Goal: Task Accomplishment & Management: Use online tool/utility

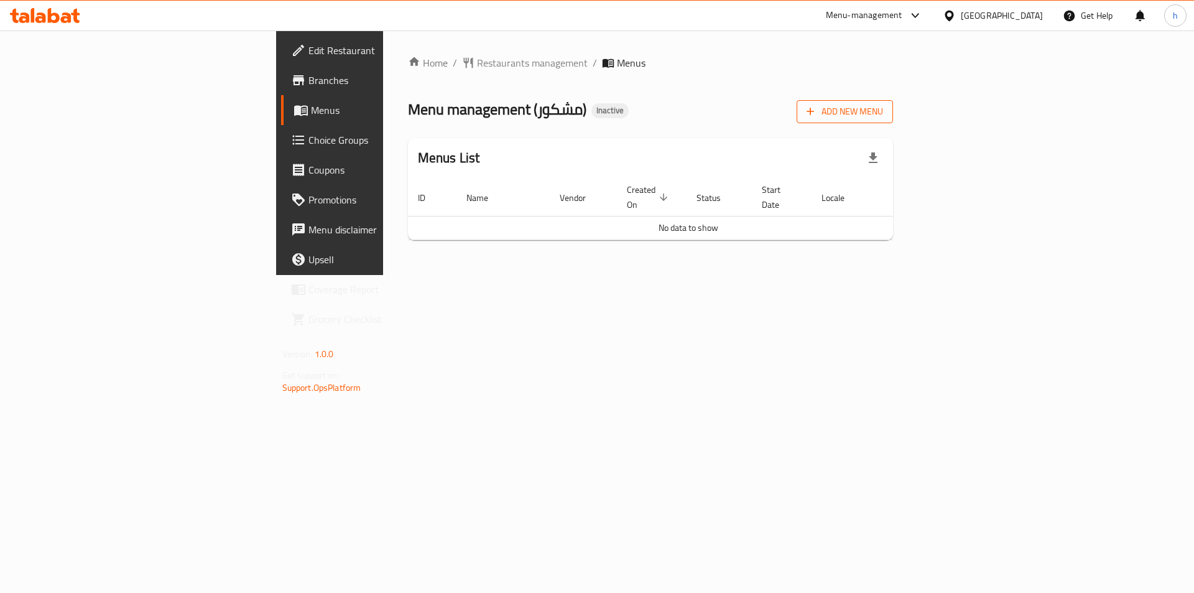
click at [883, 117] on span "Add New Menu" at bounding box center [844, 112] width 76 height 16
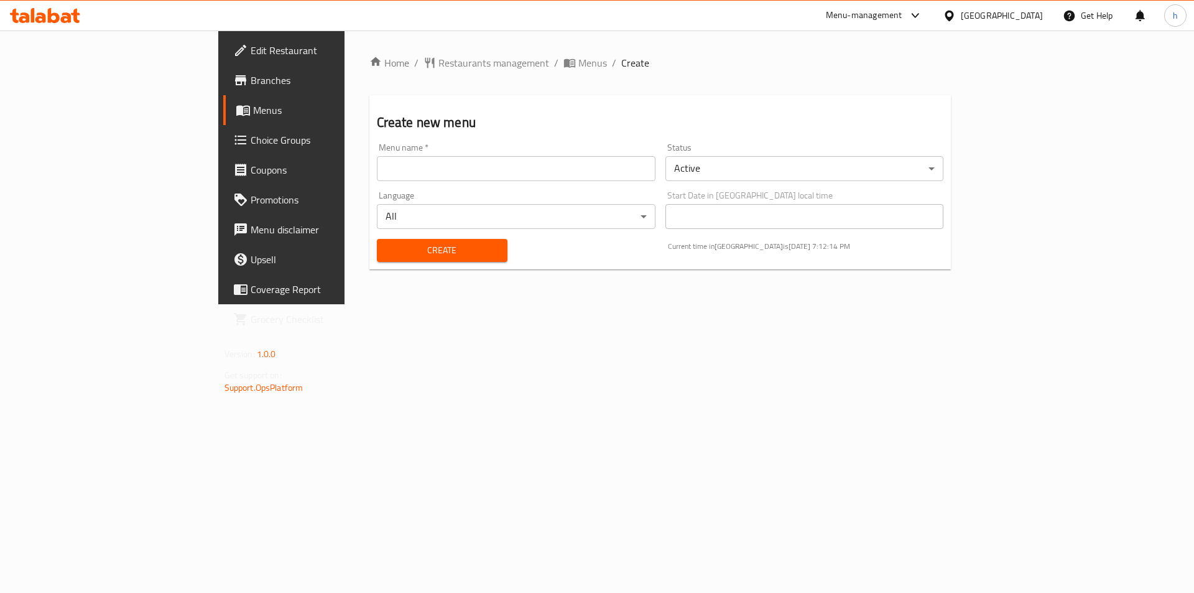
click at [461, 154] on div "Menu name   * Menu name *" at bounding box center [516, 162] width 279 height 38
click at [459, 164] on input "text" at bounding box center [516, 168] width 279 height 25
type input "[DATE]"
click at [387, 247] on span "Create" at bounding box center [442, 250] width 111 height 16
click at [223, 101] on link "Menus" at bounding box center [320, 110] width 195 height 30
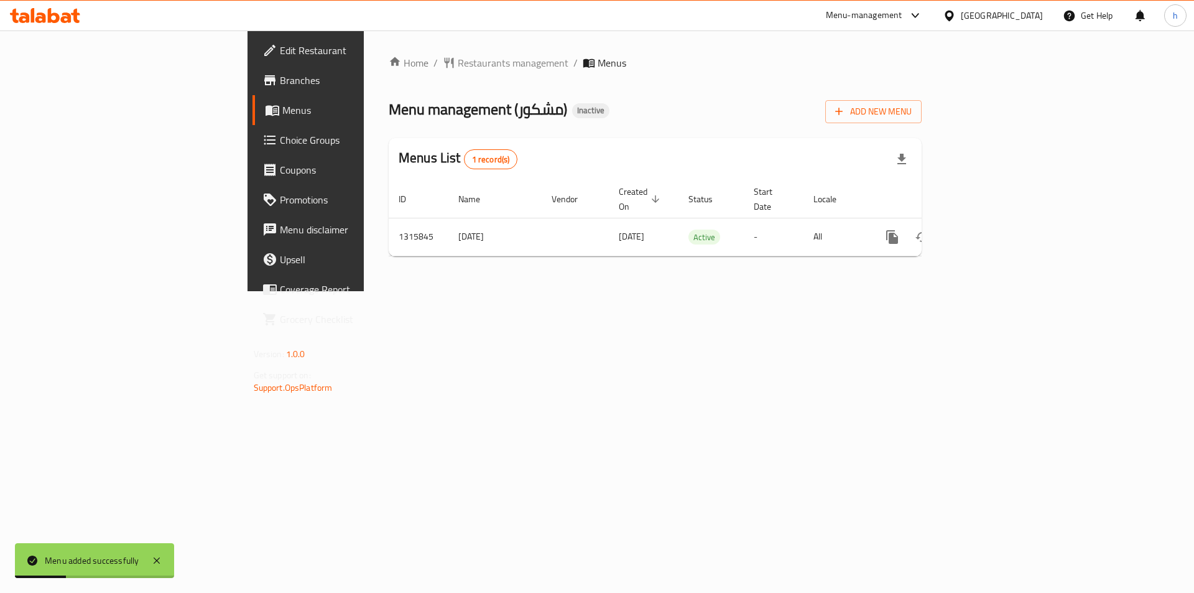
click at [282, 108] on span "Menus" at bounding box center [359, 110] width 155 height 15
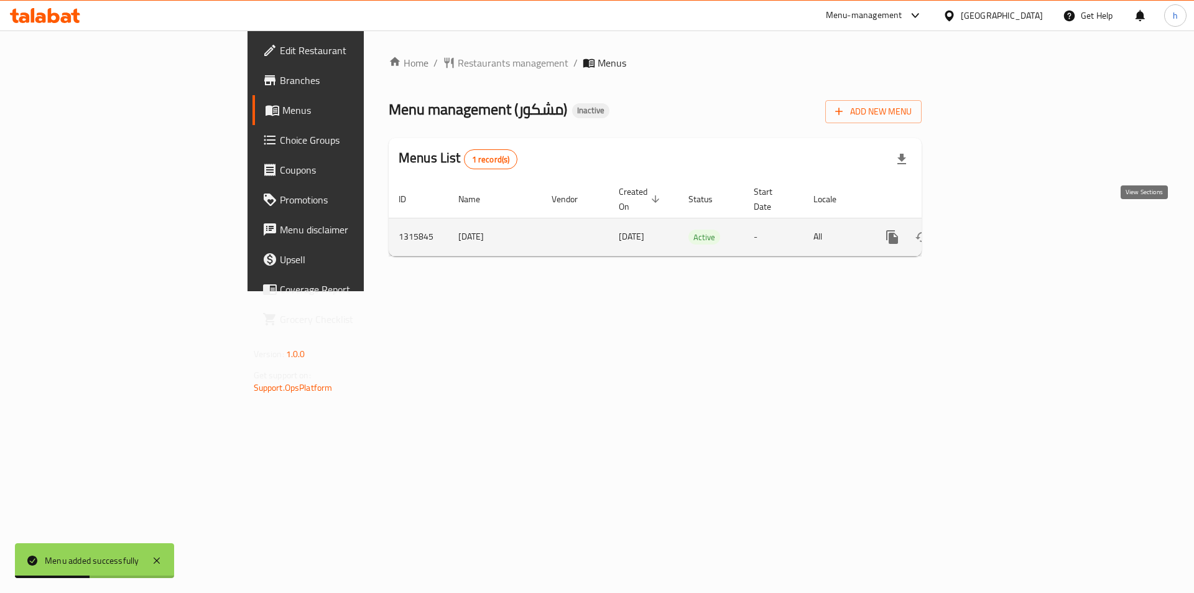
click at [987, 231] on icon "enhanced table" at bounding box center [981, 236] width 11 height 11
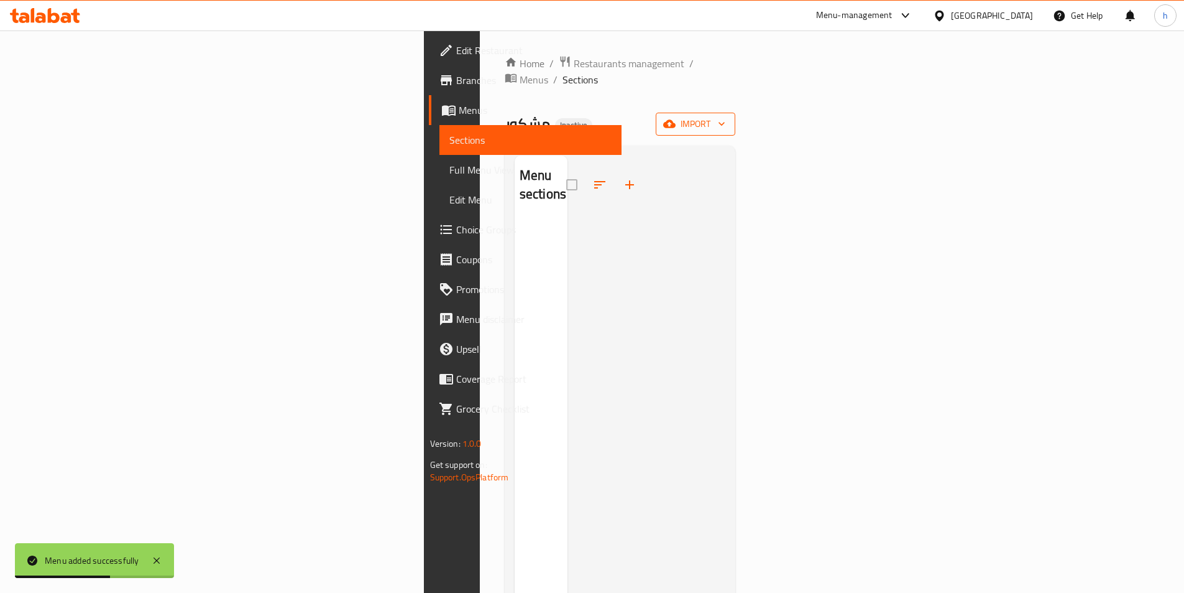
click at [726, 116] on span "import" at bounding box center [696, 124] width 60 height 16
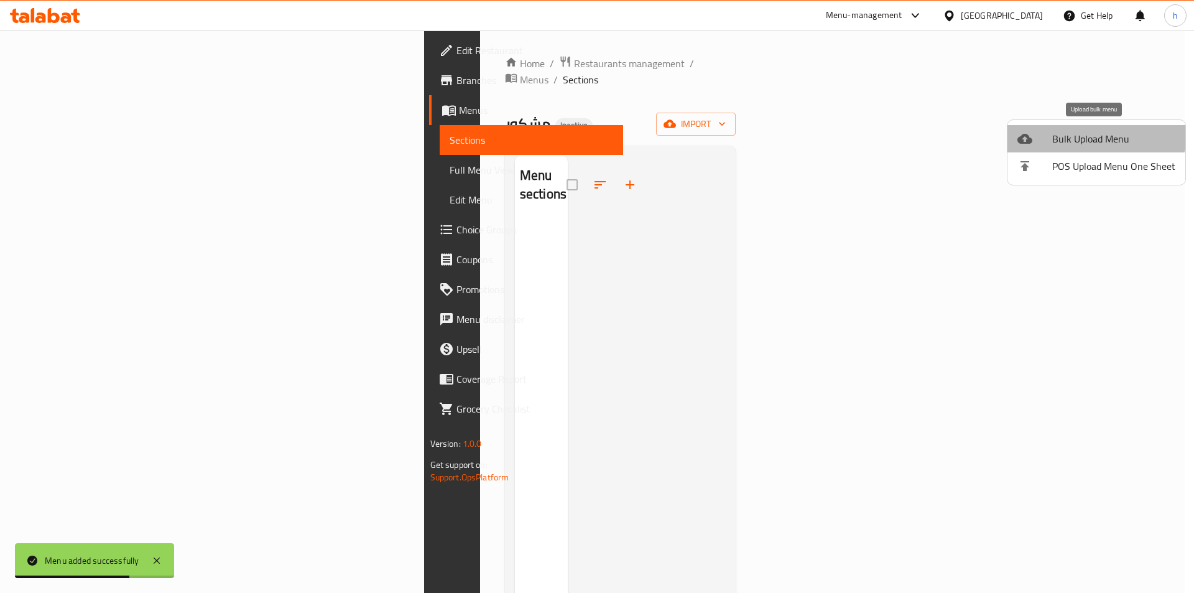
click at [1092, 131] on span "Bulk Upload Menu" at bounding box center [1113, 138] width 123 height 15
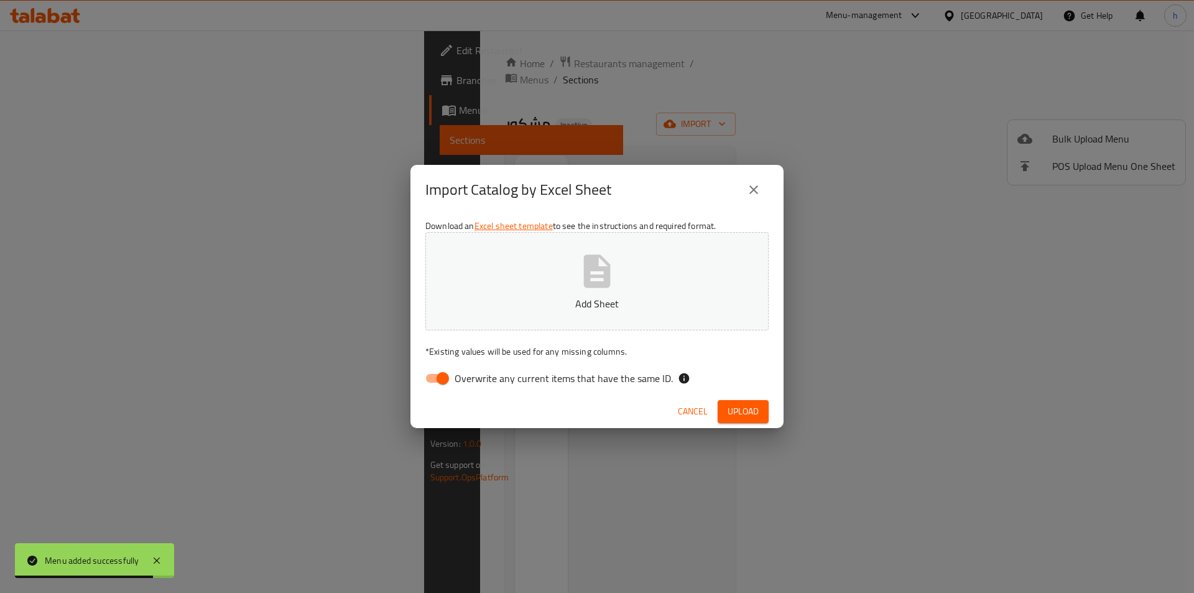
click at [439, 380] on input "Overwrite any current items that have the same ID." at bounding box center [442, 378] width 71 height 24
checkbox input "false"
click at [565, 302] on p "Add Sheet" at bounding box center [597, 303] width 305 height 15
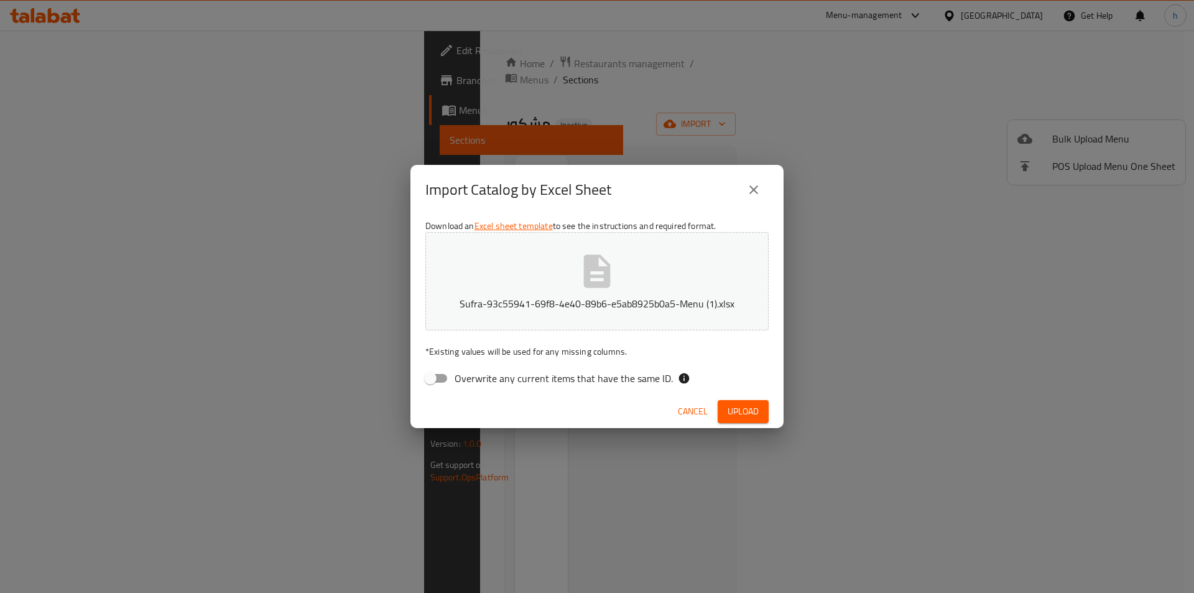
click at [739, 417] on span "Upload" at bounding box center [742, 411] width 31 height 16
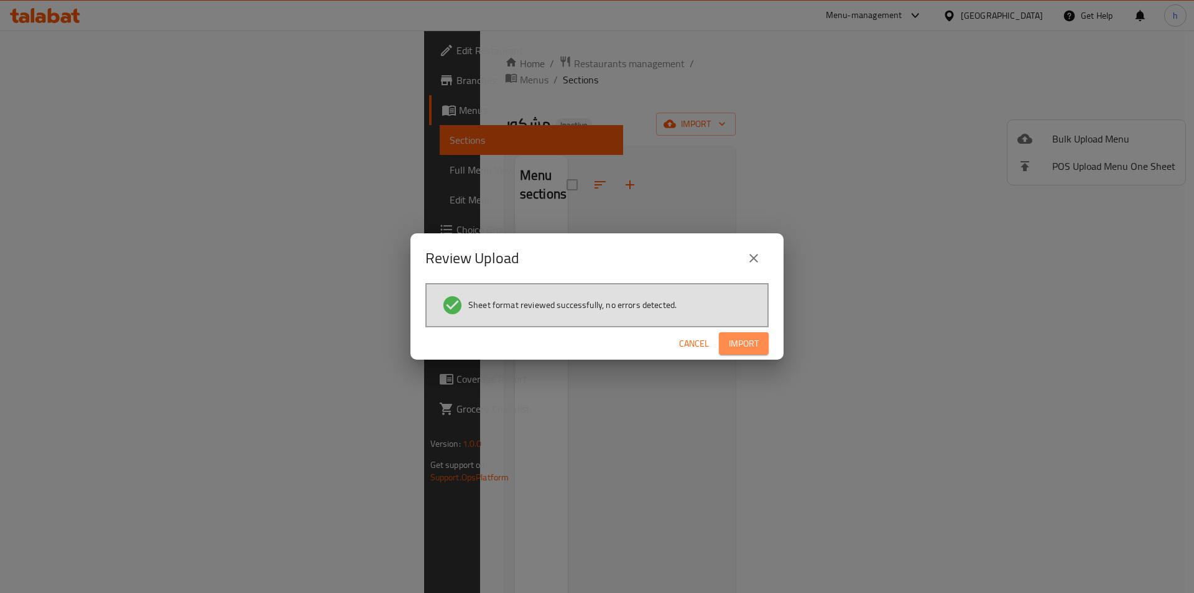
click at [745, 341] on span "Import" at bounding box center [744, 344] width 30 height 16
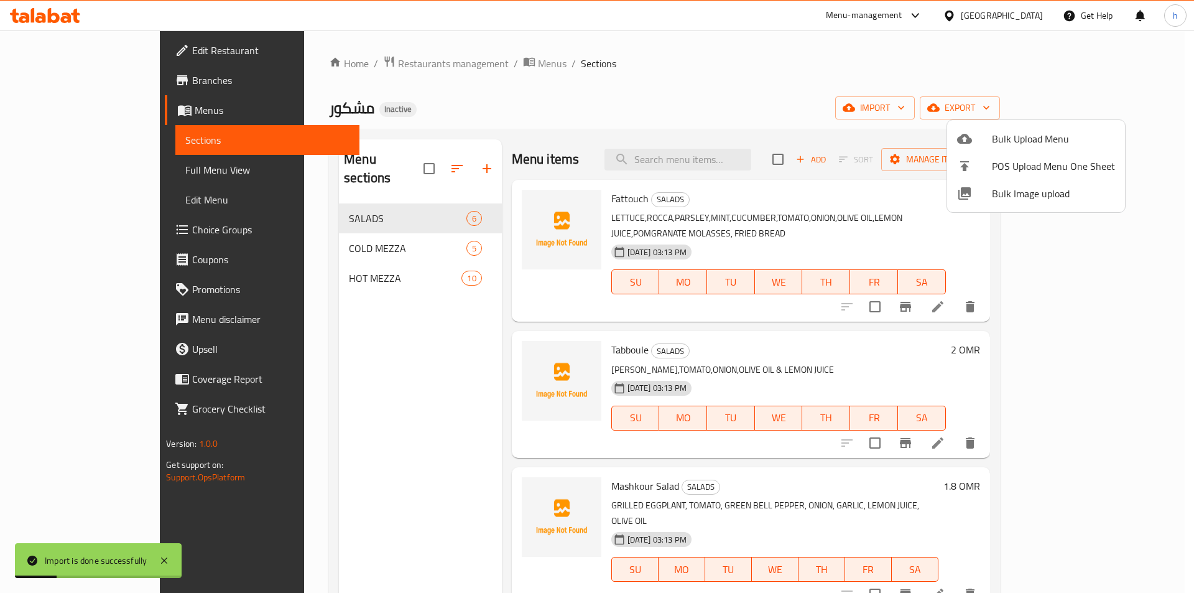
click at [282, 430] on div at bounding box center [597, 296] width 1194 height 593
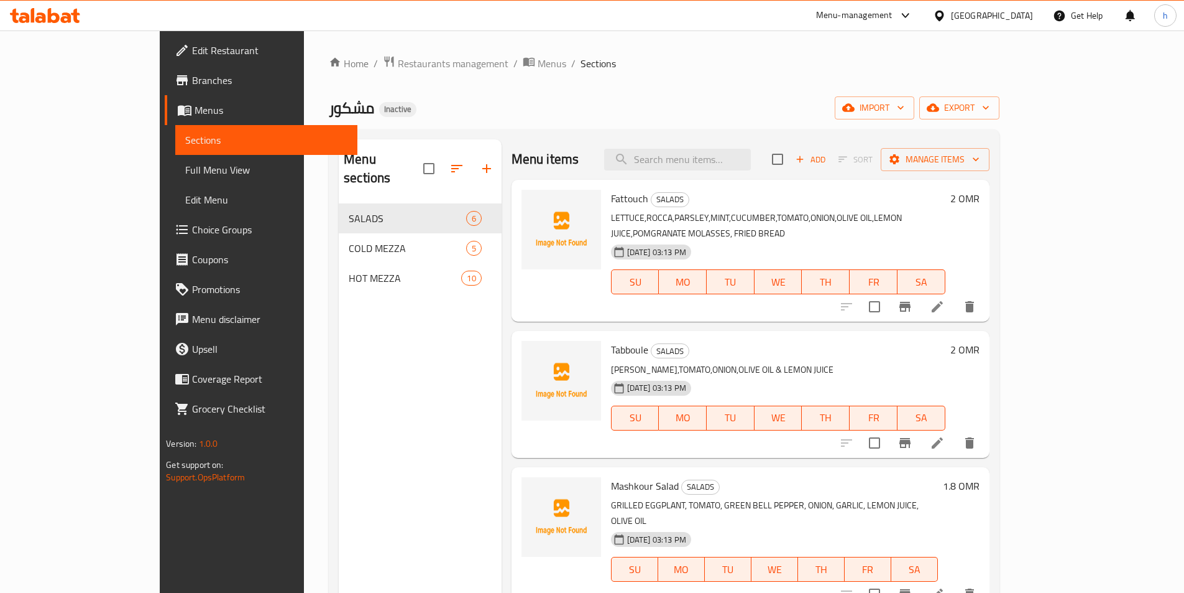
click at [502, 508] on div "Menu items Add Sort Manage items Fattouch SALADS LETTUCE,ROCCA,PARSLEY,MINT,CUC…" at bounding box center [746, 435] width 488 height 593
drag, startPoint x: 87, startPoint y: 169, endPoint x: 78, endPoint y: 176, distance: 11.6
click at [185, 170] on span "Full Menu View" at bounding box center [266, 169] width 162 height 15
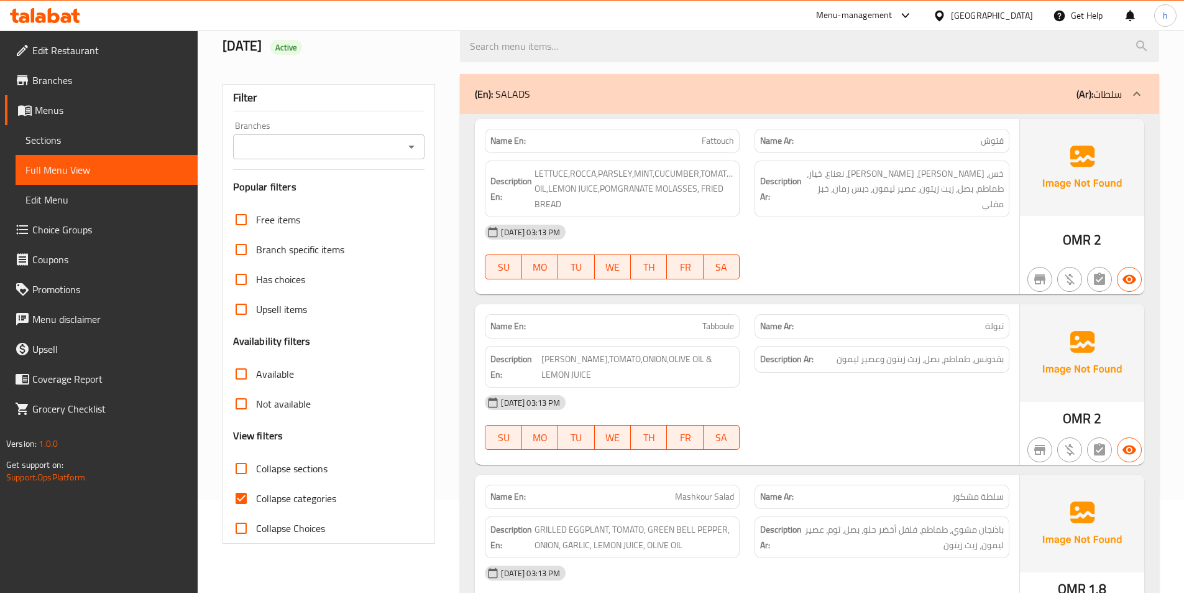
scroll to position [187, 0]
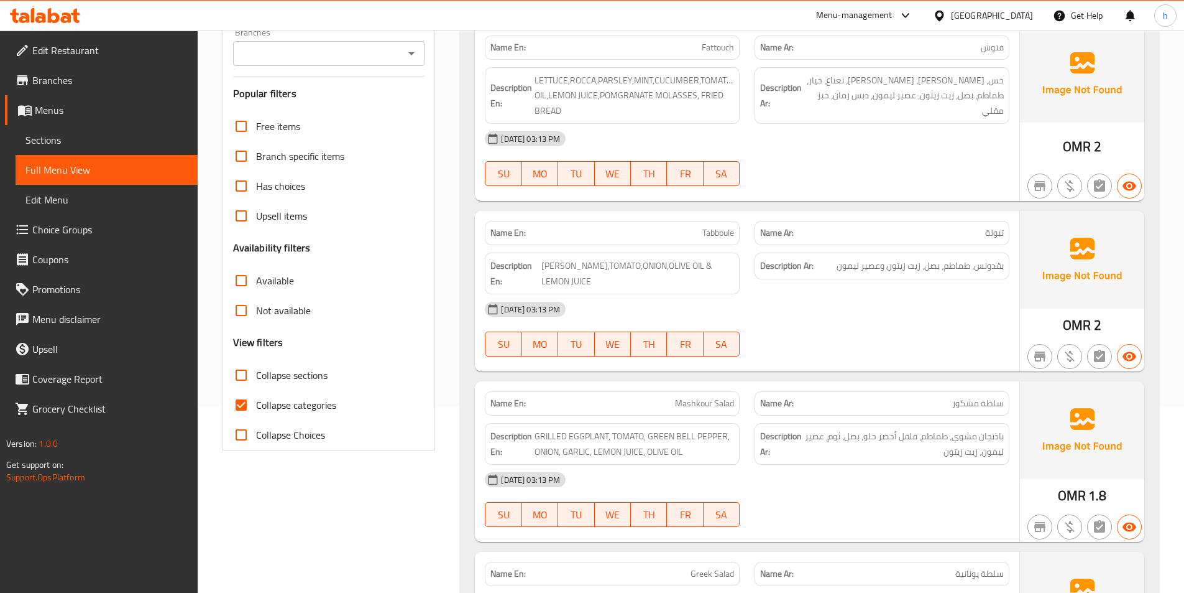
click at [244, 403] on input "Collapse categories" at bounding box center [241, 405] width 30 height 30
checkbox input "false"
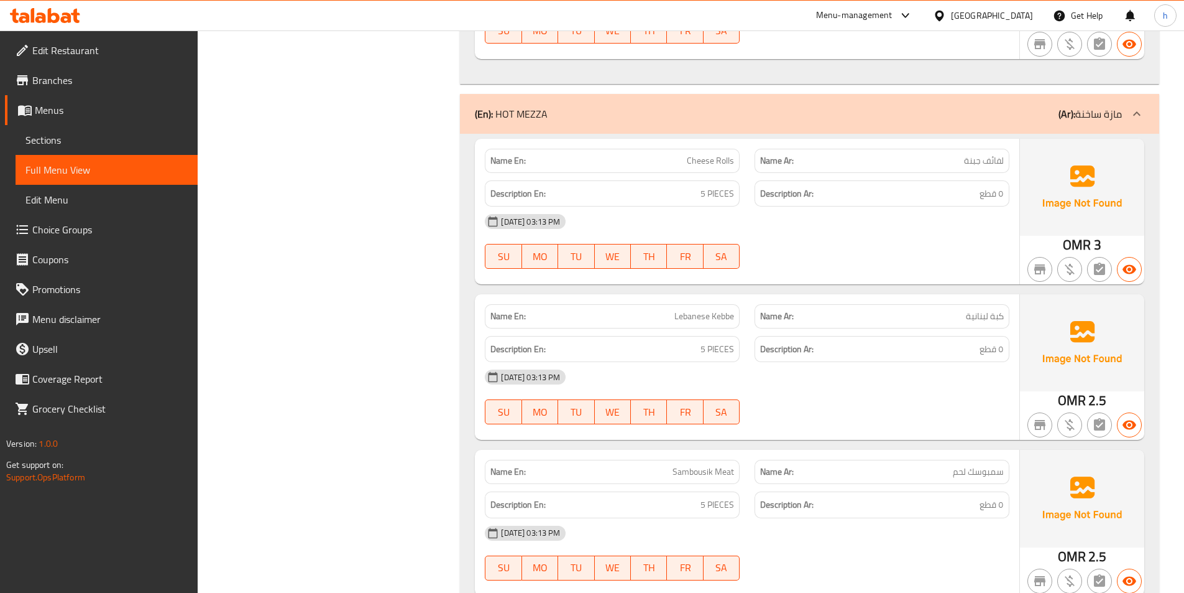
scroll to position [2380, 0]
